Goal: Task Accomplishment & Management: Use online tool/utility

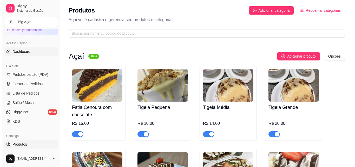
scroll to position [26, 0]
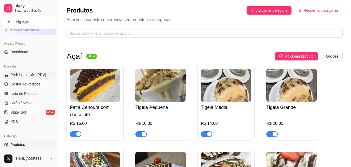
click at [27, 75] on span "Pedidos balcão (PDV)" at bounding box center [28, 74] width 36 height 5
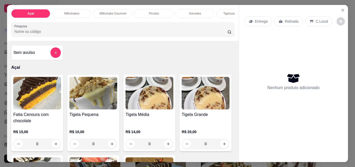
click at [319, 22] on div "C.Local" at bounding box center [318, 21] width 27 height 10
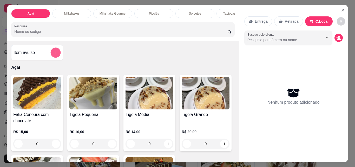
click at [55, 58] on button "add-separate-item" at bounding box center [56, 53] width 10 height 10
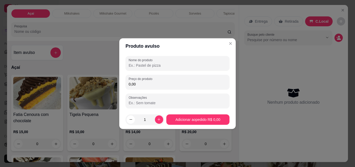
click at [186, 66] on input "Nome do produto" at bounding box center [178, 65] width 98 height 5
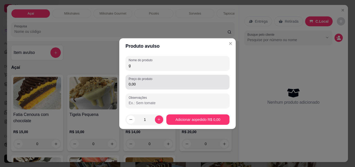
type input "g"
click at [185, 85] on input "0,00" at bounding box center [178, 83] width 98 height 5
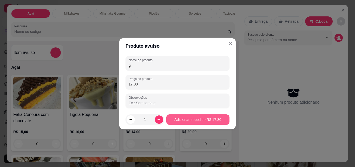
type input "17,80"
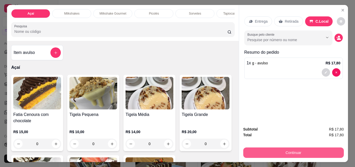
click at [280, 148] on button "Continuar" at bounding box center [293, 152] width 101 height 10
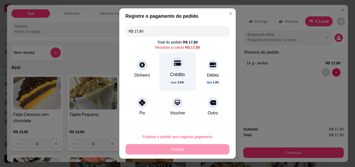
click at [170, 74] on div "Crédito" at bounding box center [177, 74] width 15 height 7
type input "R$ 0,00"
